Goal: Transaction & Acquisition: Purchase product/service

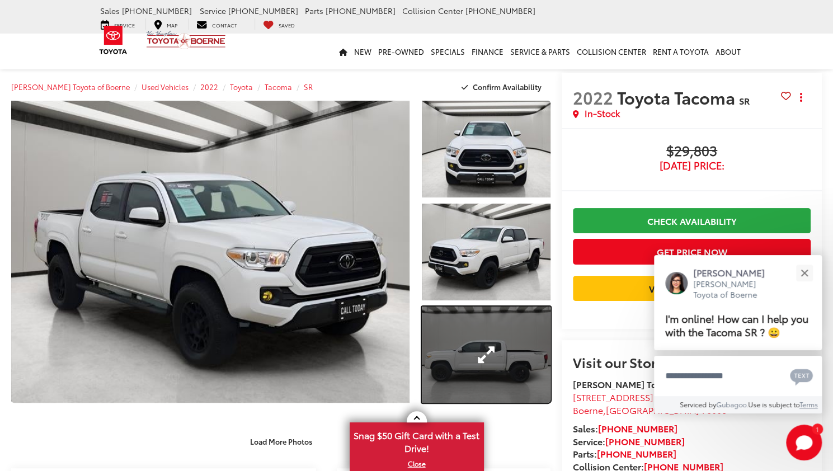
click at [476, 335] on link "Expand Photo 3" at bounding box center [486, 354] width 129 height 97
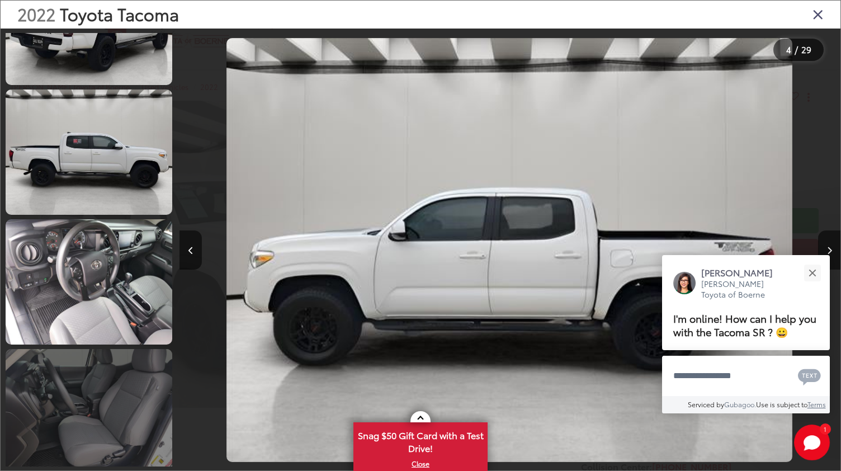
scroll to position [942, 0]
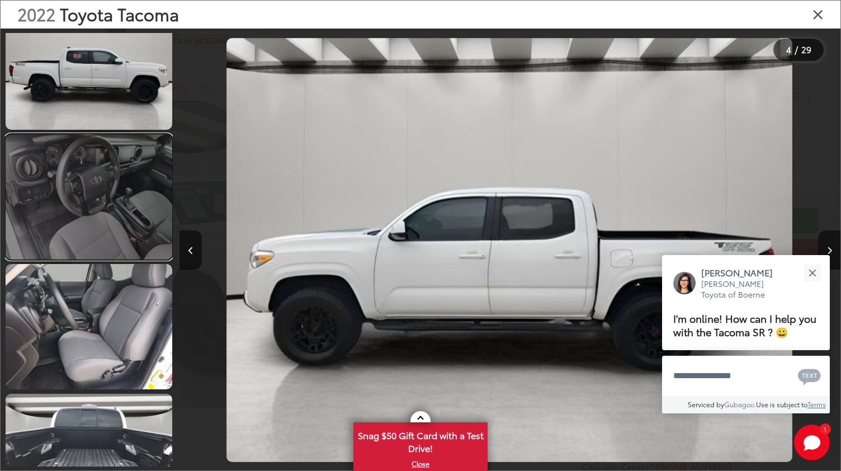
click at [108, 234] on link at bounding box center [89, 196] width 167 height 125
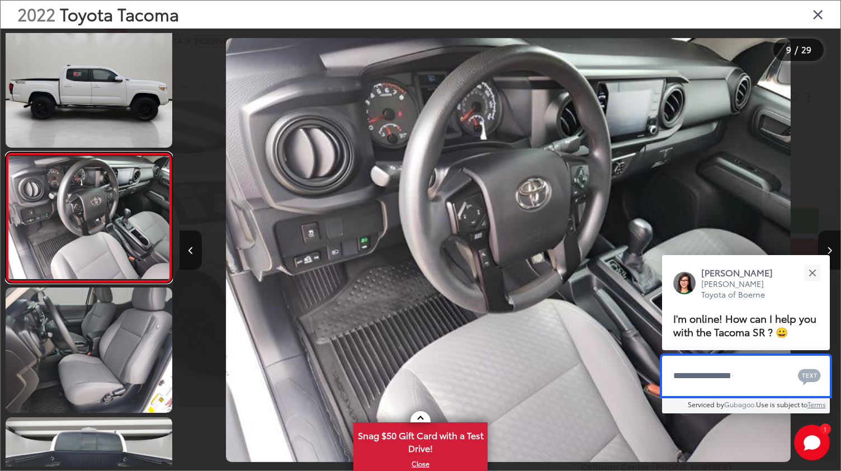
scroll to position [0, 5289]
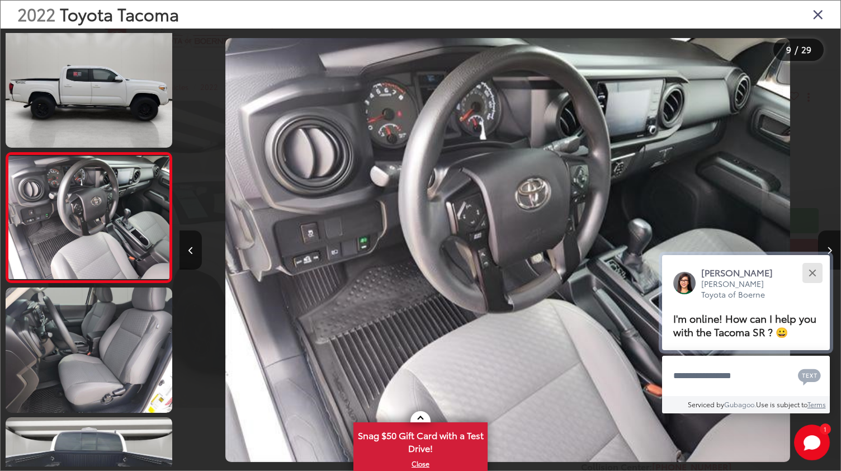
click at [811, 271] on button "Close" at bounding box center [812, 273] width 24 height 24
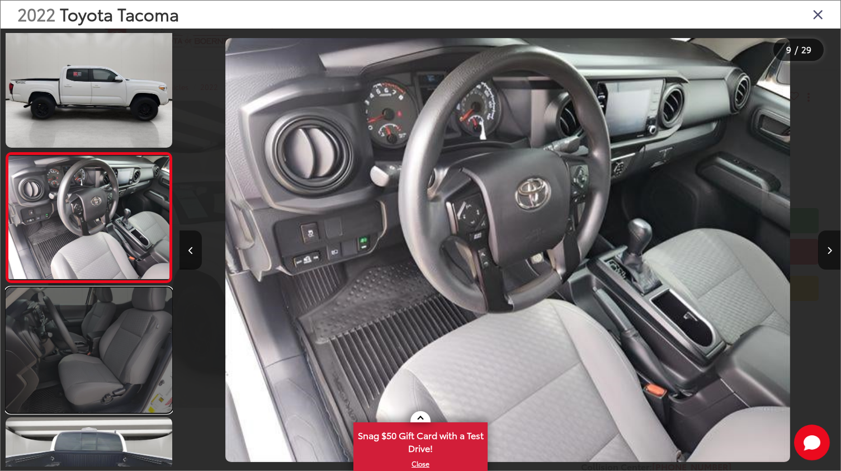
click at [148, 359] on link at bounding box center [89, 349] width 167 height 125
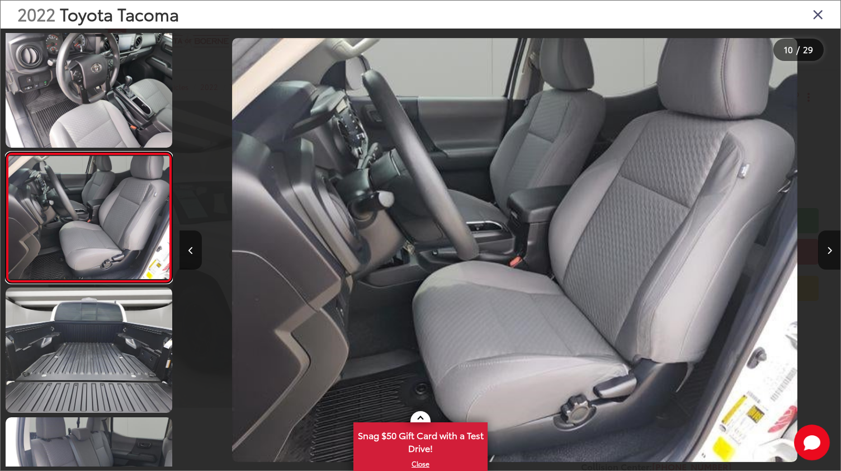
scroll to position [0, 5950]
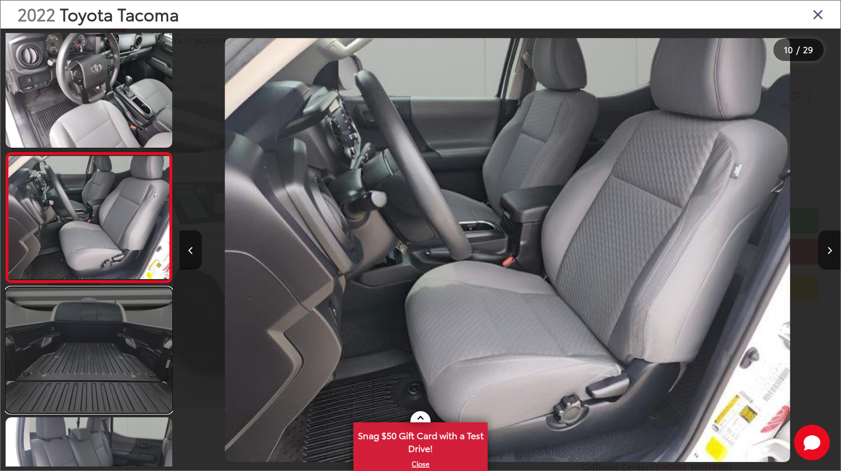
click at [143, 393] on link at bounding box center [89, 349] width 167 height 125
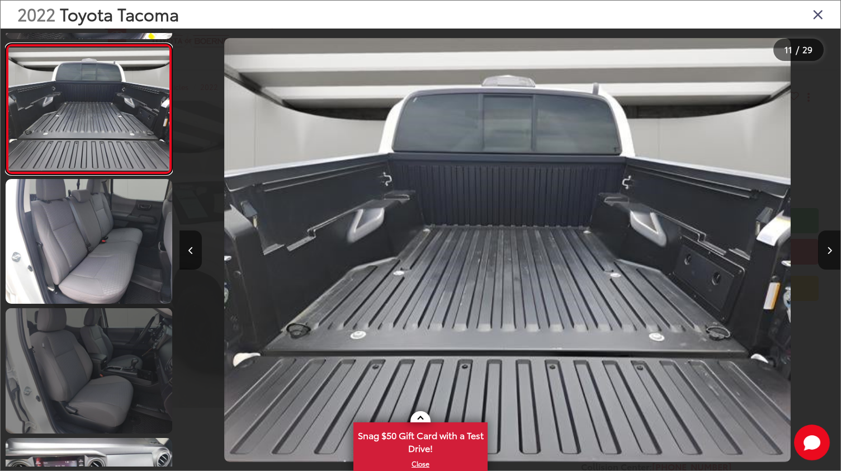
scroll to position [1290, 0]
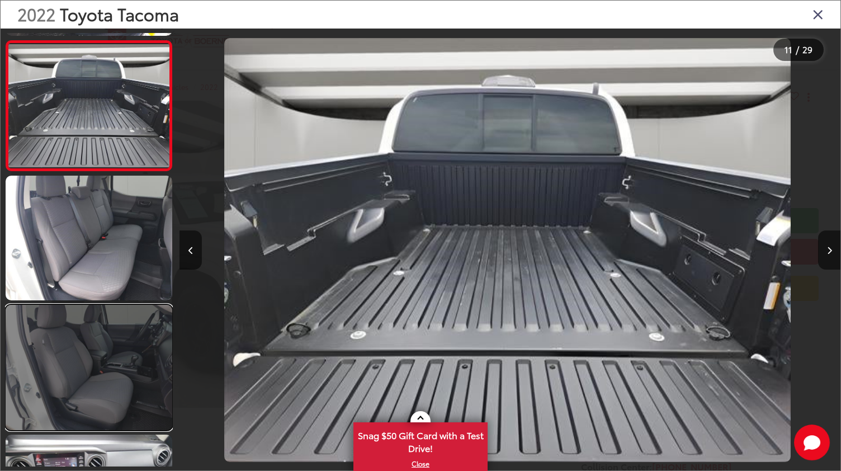
click at [106, 355] on link at bounding box center [89, 367] width 167 height 125
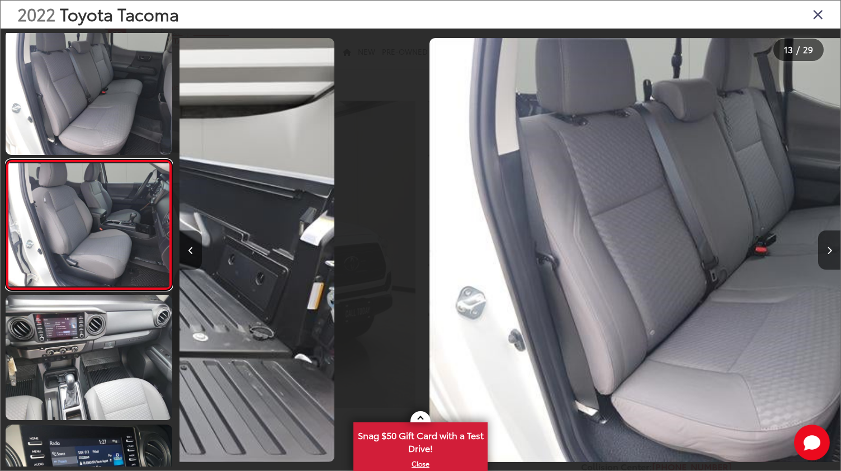
scroll to position [0, 0]
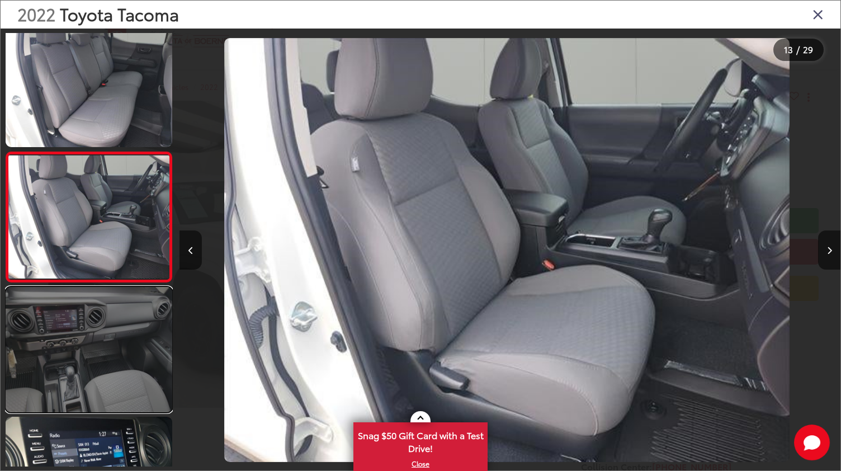
click at [65, 344] on link at bounding box center [89, 349] width 167 height 125
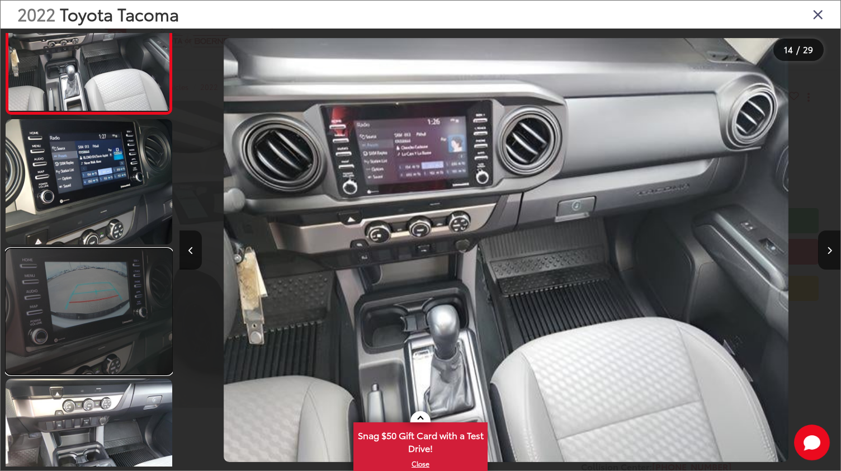
click at [114, 332] on link at bounding box center [89, 311] width 167 height 125
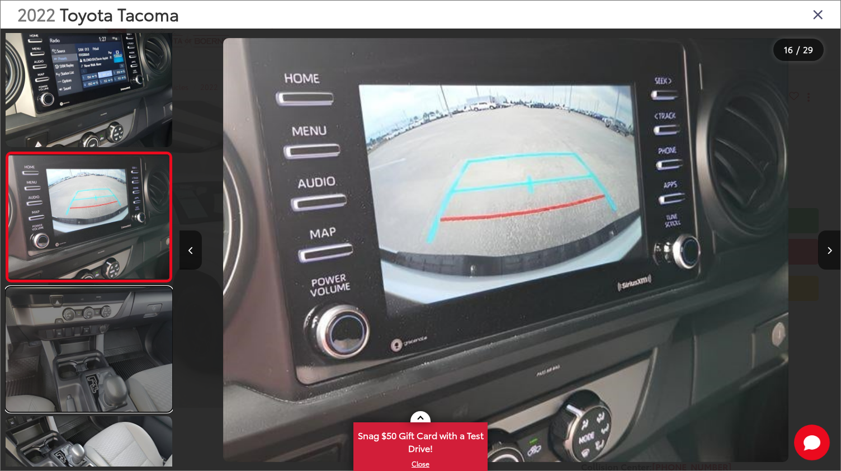
click at [81, 336] on link at bounding box center [89, 349] width 167 height 125
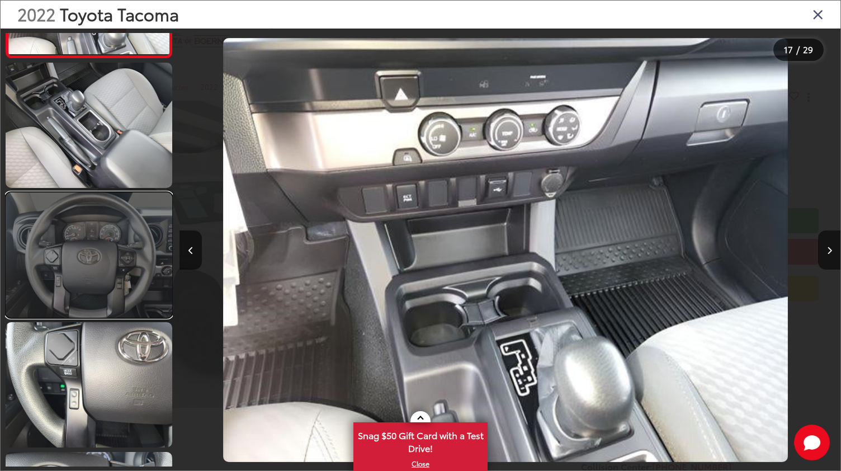
click at [121, 303] on link at bounding box center [89, 254] width 167 height 125
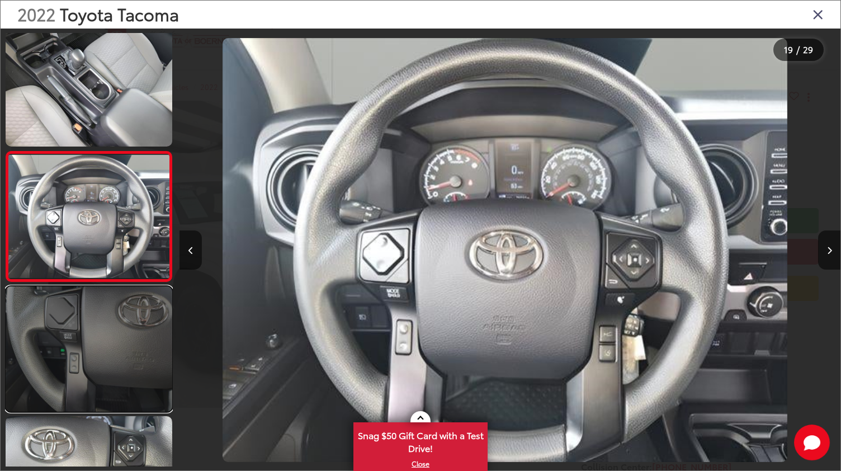
click at [105, 375] on link at bounding box center [89, 348] width 167 height 125
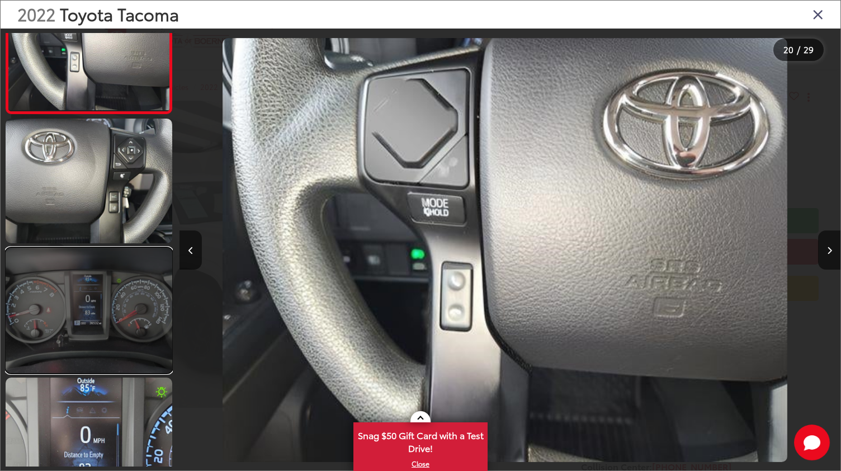
click at [91, 328] on link at bounding box center [89, 310] width 167 height 125
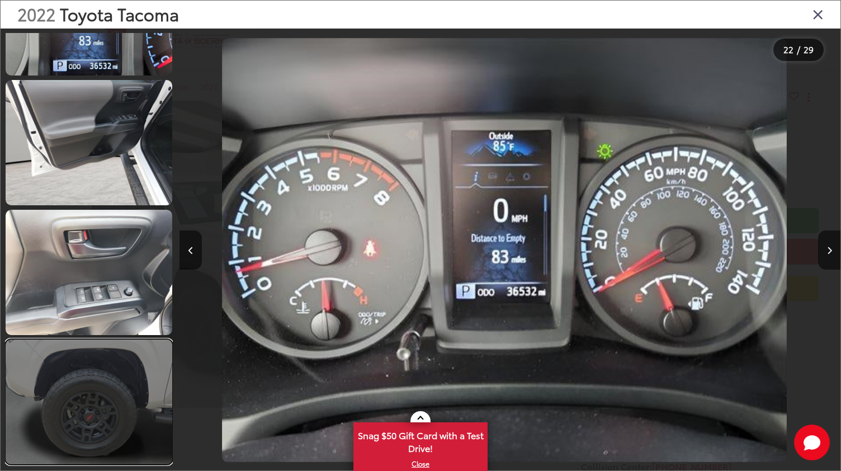
click at [111, 423] on link at bounding box center [89, 401] width 167 height 125
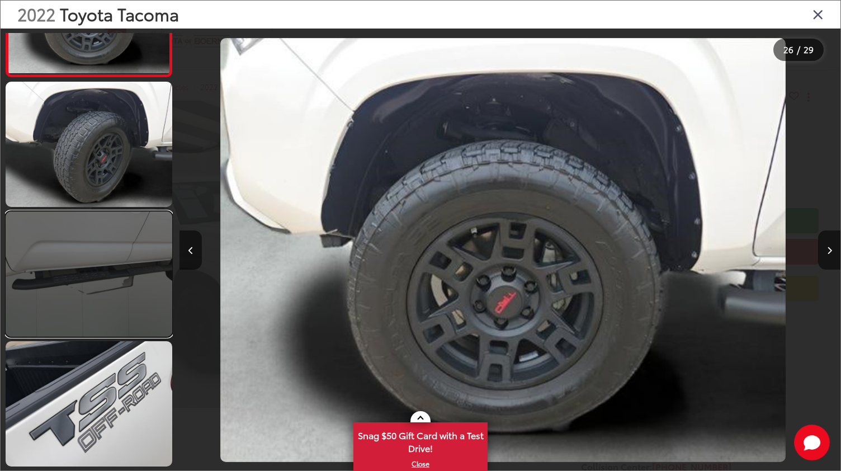
click at [124, 288] on link at bounding box center [89, 273] width 167 height 125
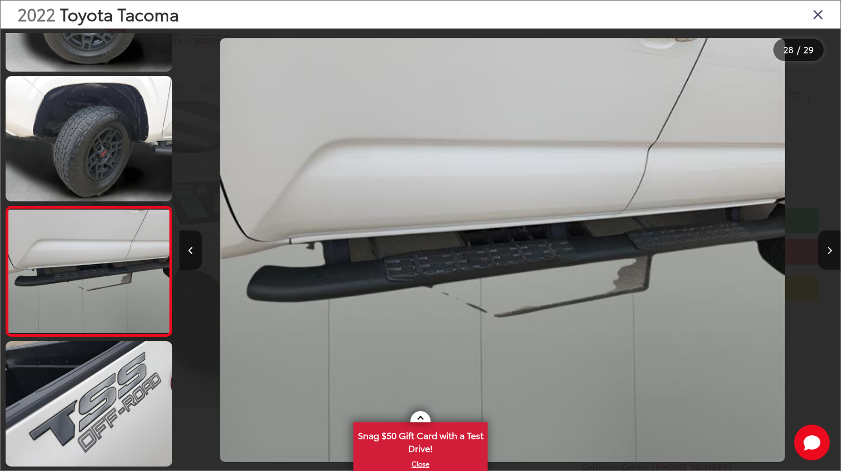
click at [818, 15] on icon "Close gallery" at bounding box center [818, 14] width 11 height 15
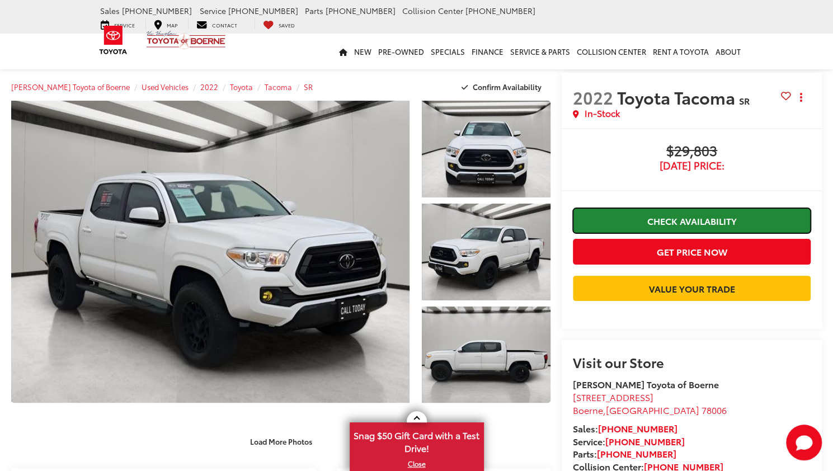
click at [623, 229] on link "Check Availability" at bounding box center [692, 220] width 238 height 25
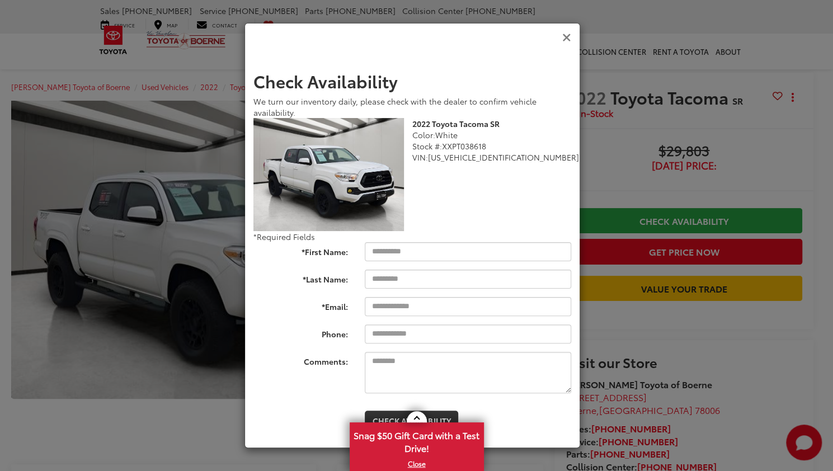
click at [568, 41] on icon "Close" at bounding box center [566, 38] width 9 height 12
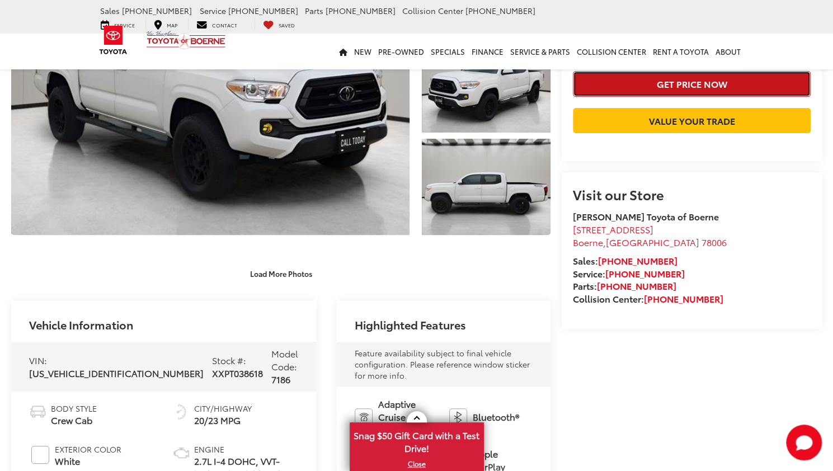
click at [607, 95] on button "Get Price Now" at bounding box center [692, 83] width 238 height 25
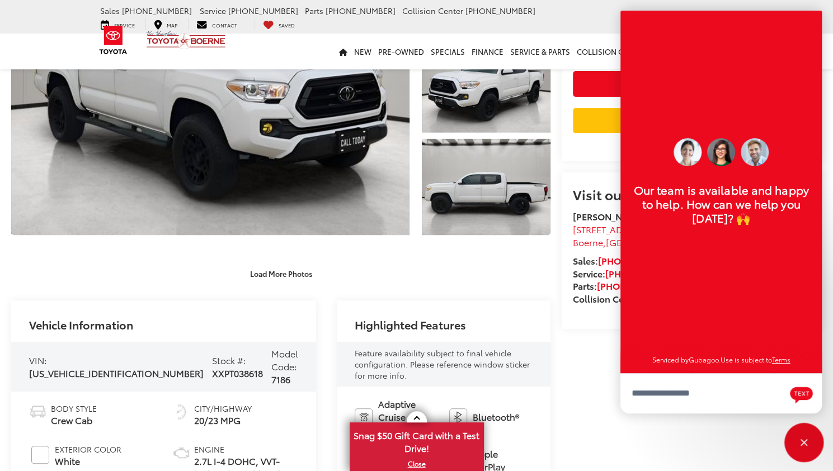
click at [810, 442] on div "Close" at bounding box center [804, 442] width 36 height 36
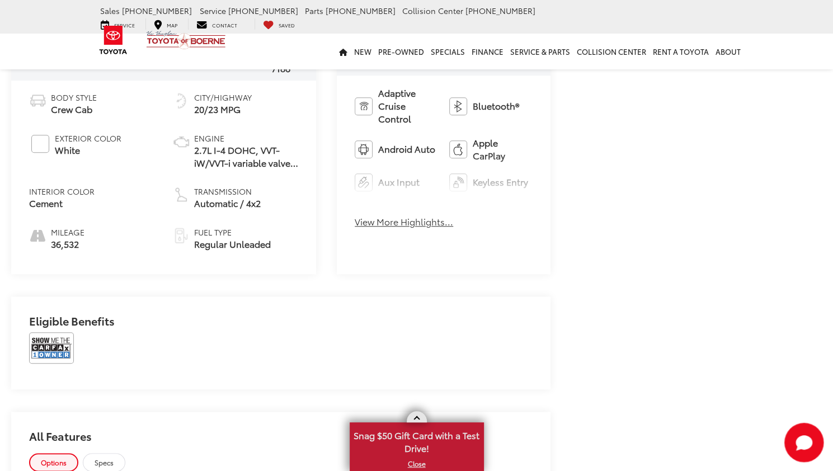
scroll to position [503, 0]
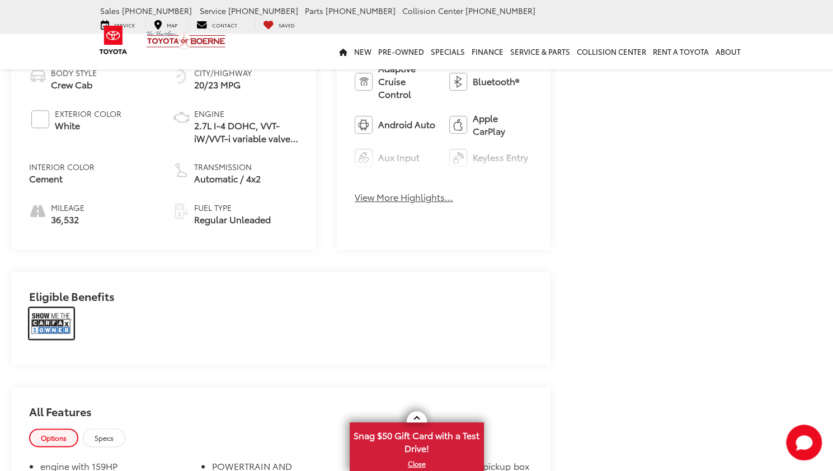
click at [55, 316] on img at bounding box center [51, 323] width 45 height 31
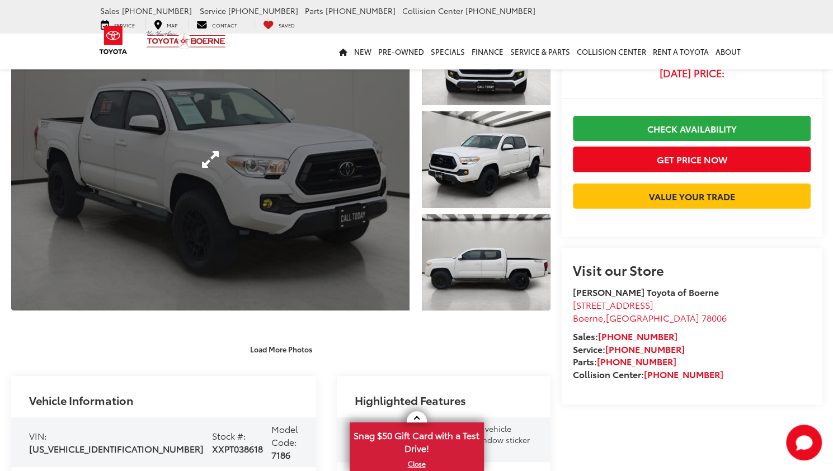
scroll to position [0, 0]
